Goal: Transaction & Acquisition: Purchase product/service

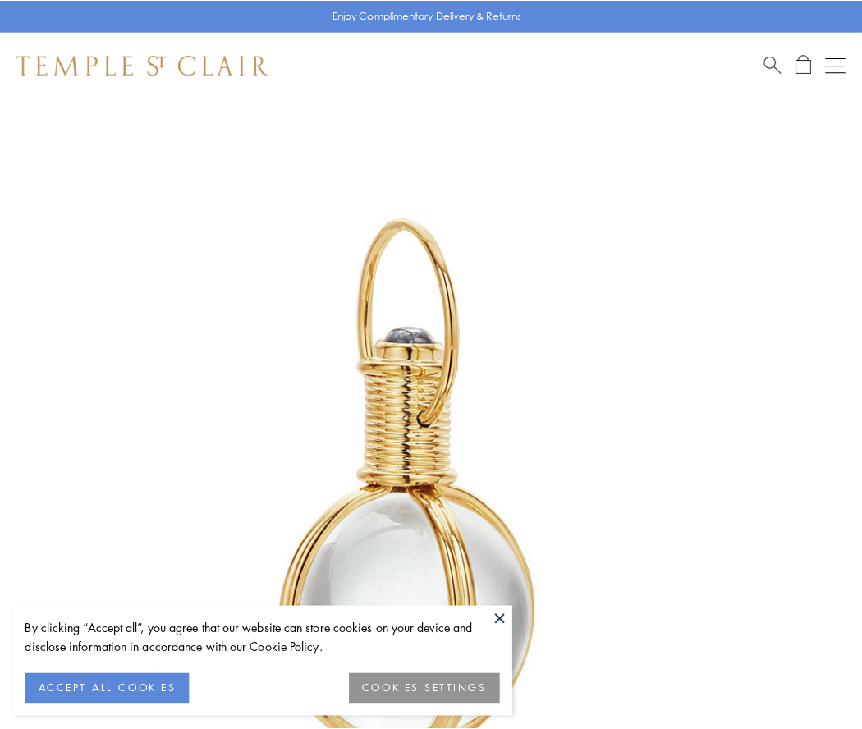
scroll to position [428, 0]
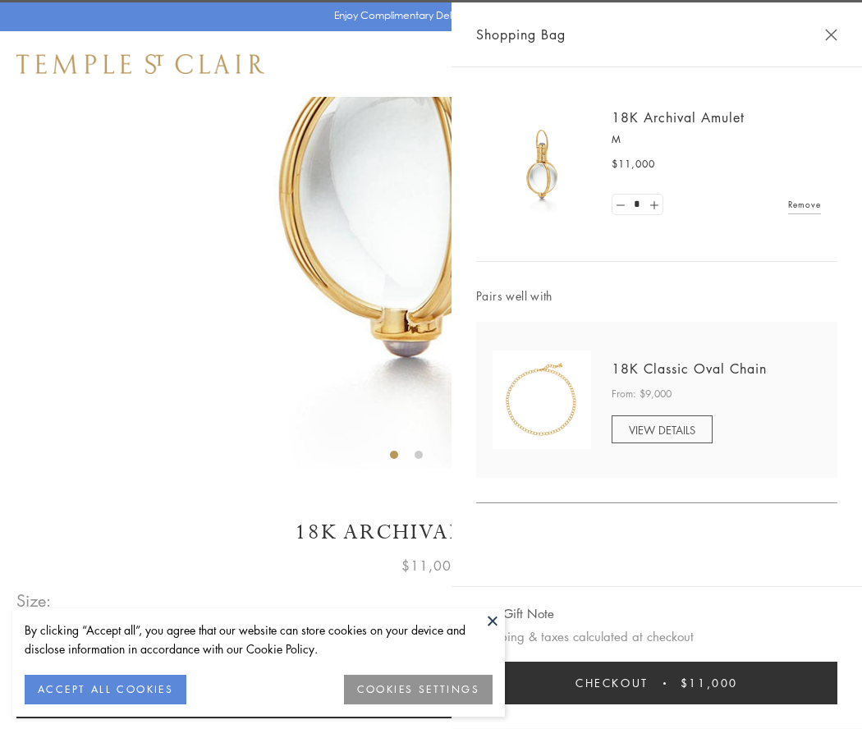
click at [657, 683] on button "Checkout $11,000" at bounding box center [656, 682] width 361 height 43
